Goal: Navigation & Orientation: Find specific page/section

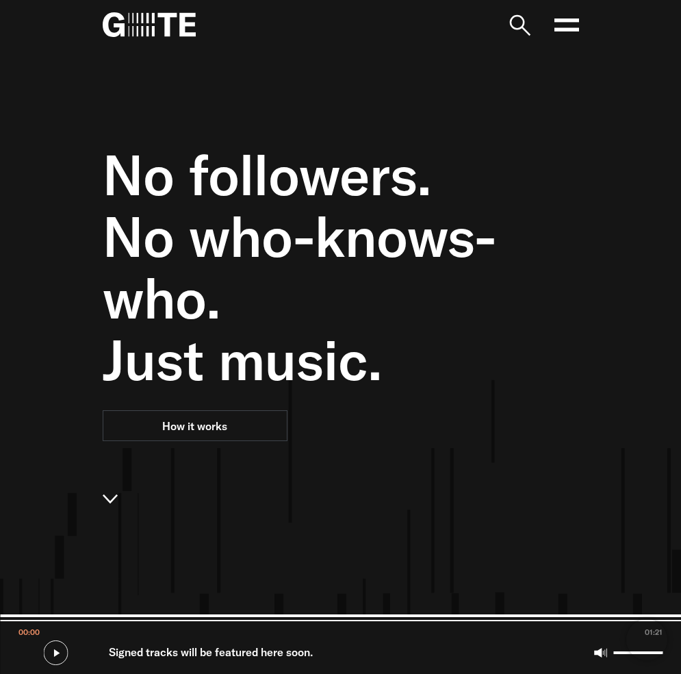
click at [401, 24] on icon at bounding box center [567, 24] width 25 height 27
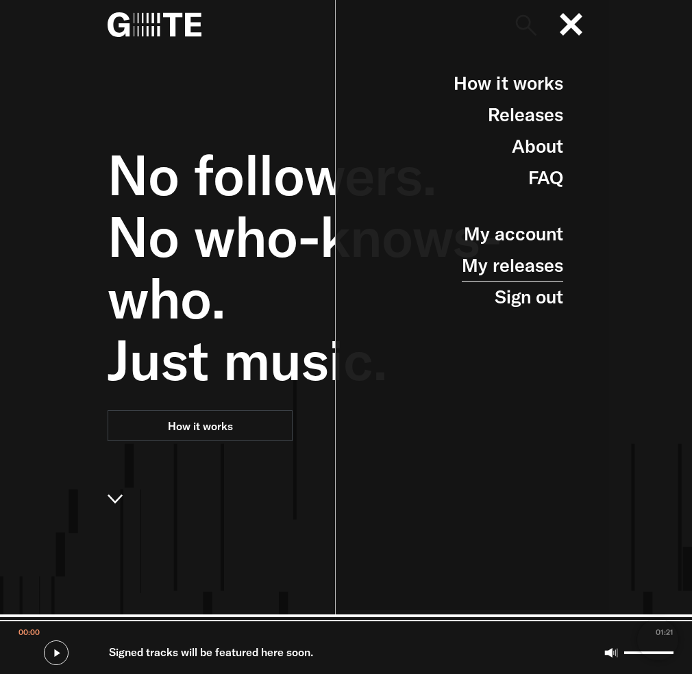
click at [401, 273] on link "My releases" at bounding box center [512, 266] width 101 height 32
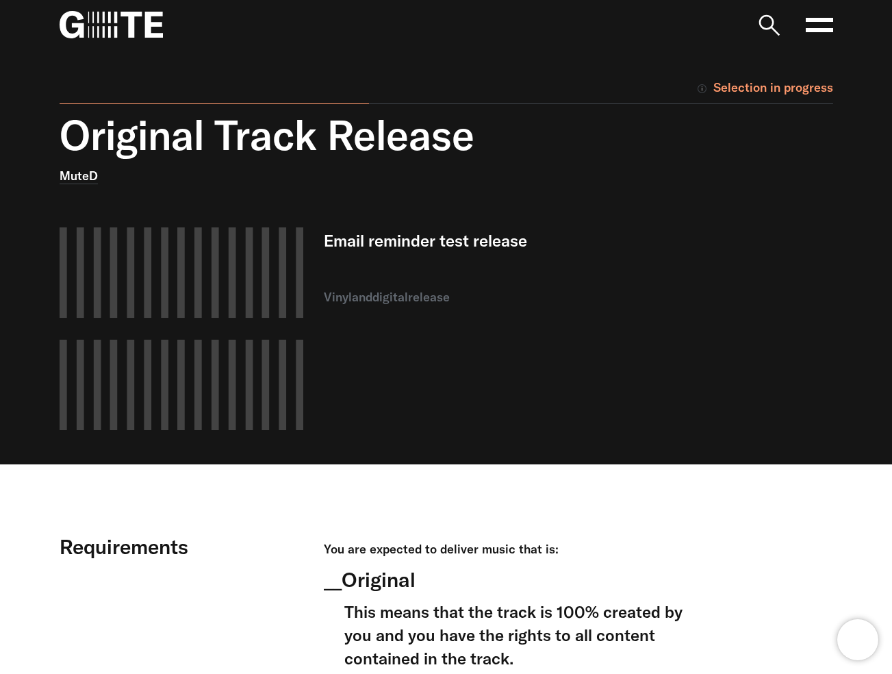
click at [668, 333] on div "Email reminder test release vinyl and digital release" at bounding box center [512, 328] width 377 height 203
click at [544, 186] on div "Original Track Release MuteD" at bounding box center [347, 152] width 575 height 82
click at [634, 208] on div "Original Track Release MuteD Email reminder test release vinyl and digital rele…" at bounding box center [370, 287] width 662 height 353
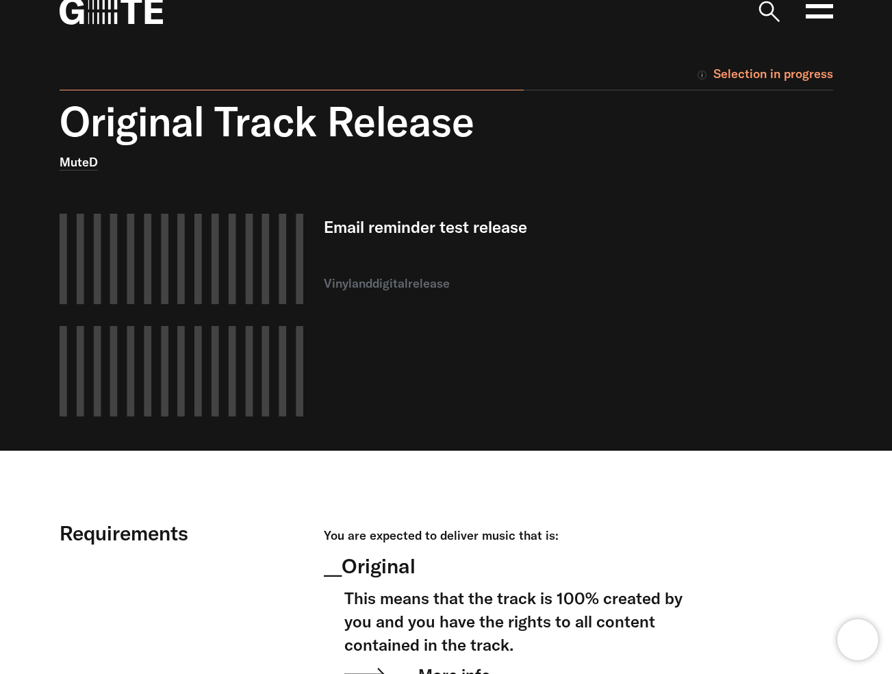
click at [509, 566] on div "__ Original" at bounding box center [512, 565] width 377 height 27
